Goal: Information Seeking & Learning: Learn about a topic

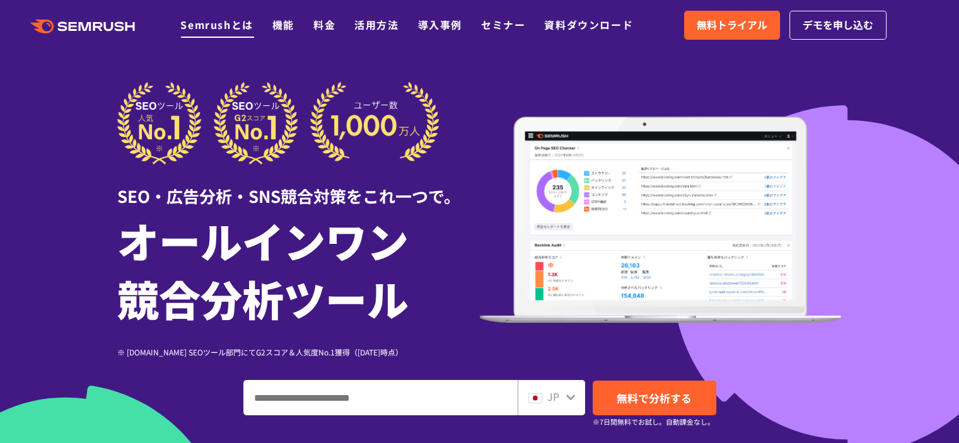
click at [243, 26] on link "Semrushとは" at bounding box center [216, 24] width 73 height 15
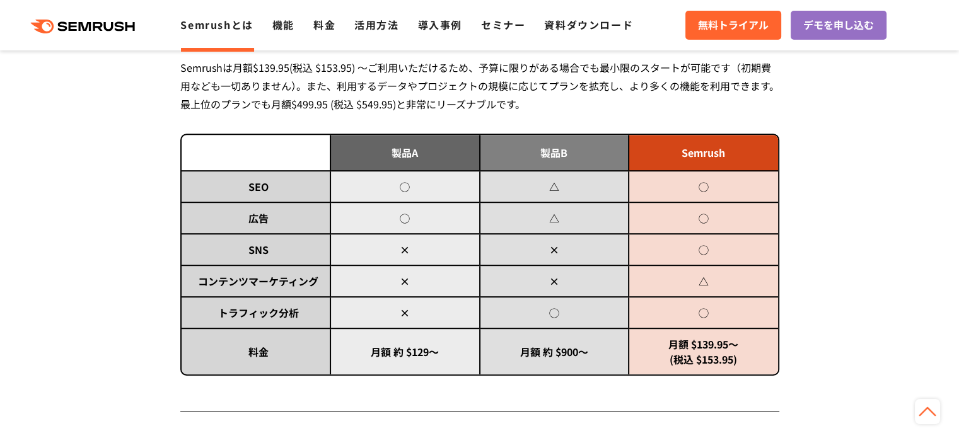
scroll to position [638, 0]
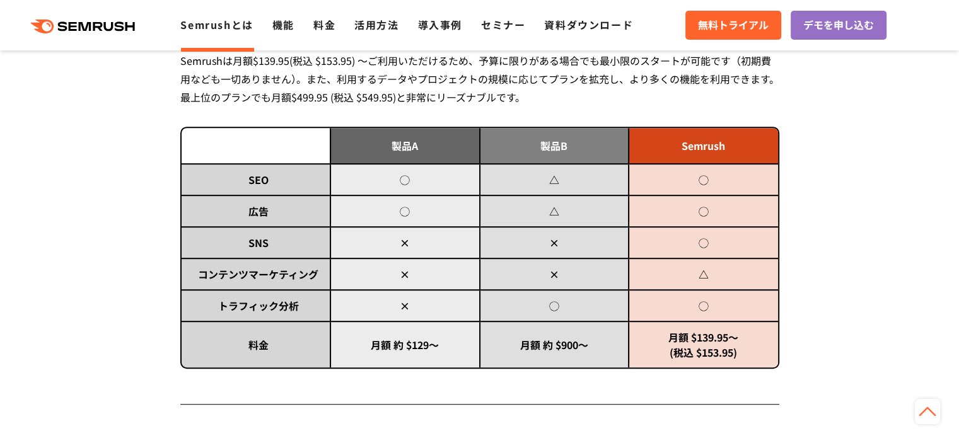
click at [457, 228] on td "×" at bounding box center [404, 243] width 149 height 32
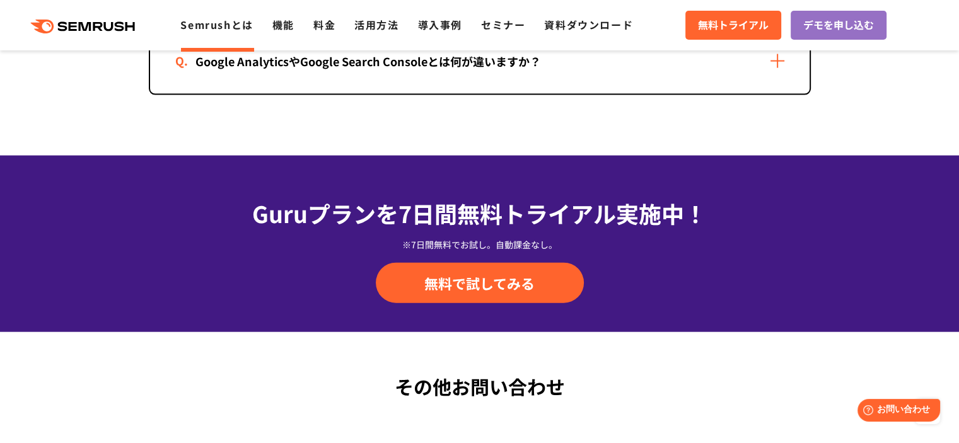
scroll to position [2773, 0]
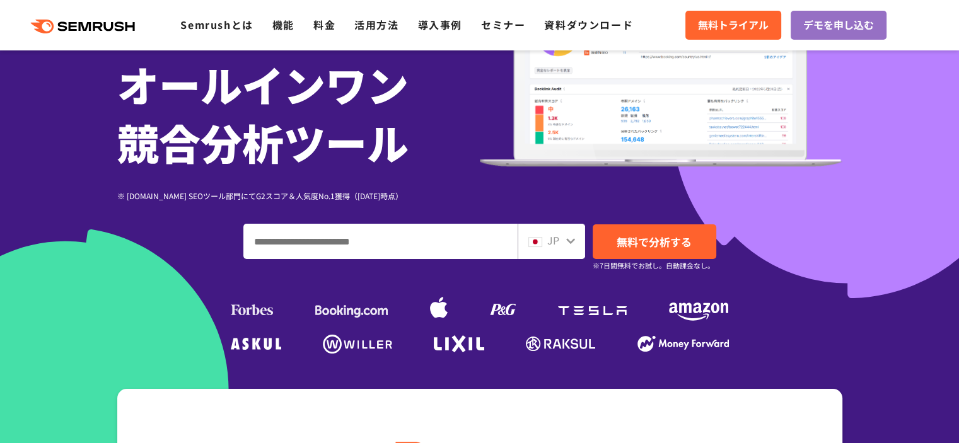
click at [436, 234] on input "ドメイン、キーワードまたはURLを入力してください" at bounding box center [380, 241] width 273 height 34
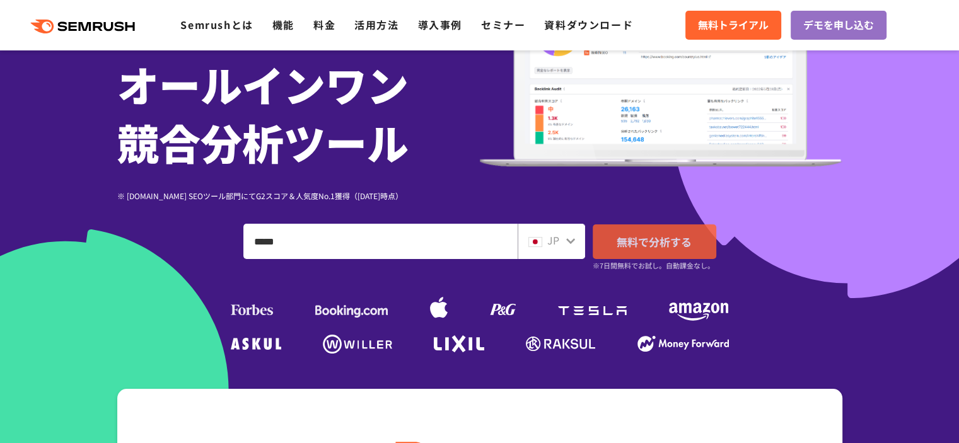
type input "*****"
click at [628, 239] on span "無料で分析する" at bounding box center [654, 242] width 75 height 16
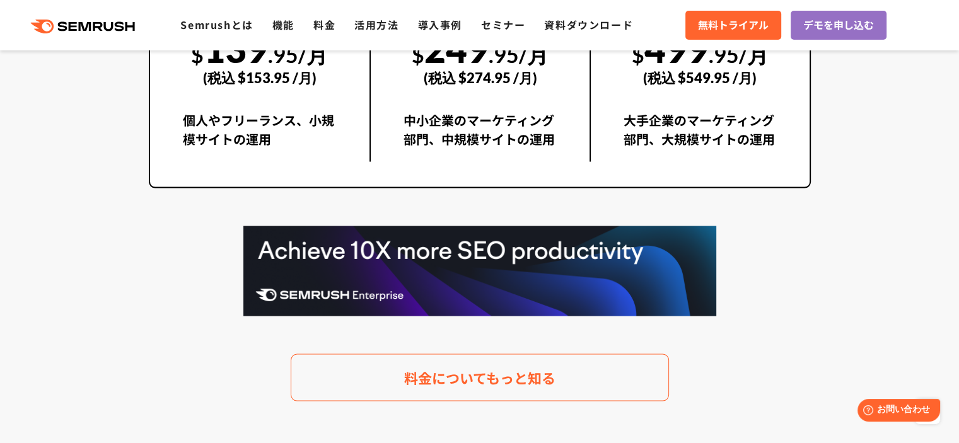
scroll to position [2481, 0]
